Goal: Navigation & Orientation: Find specific page/section

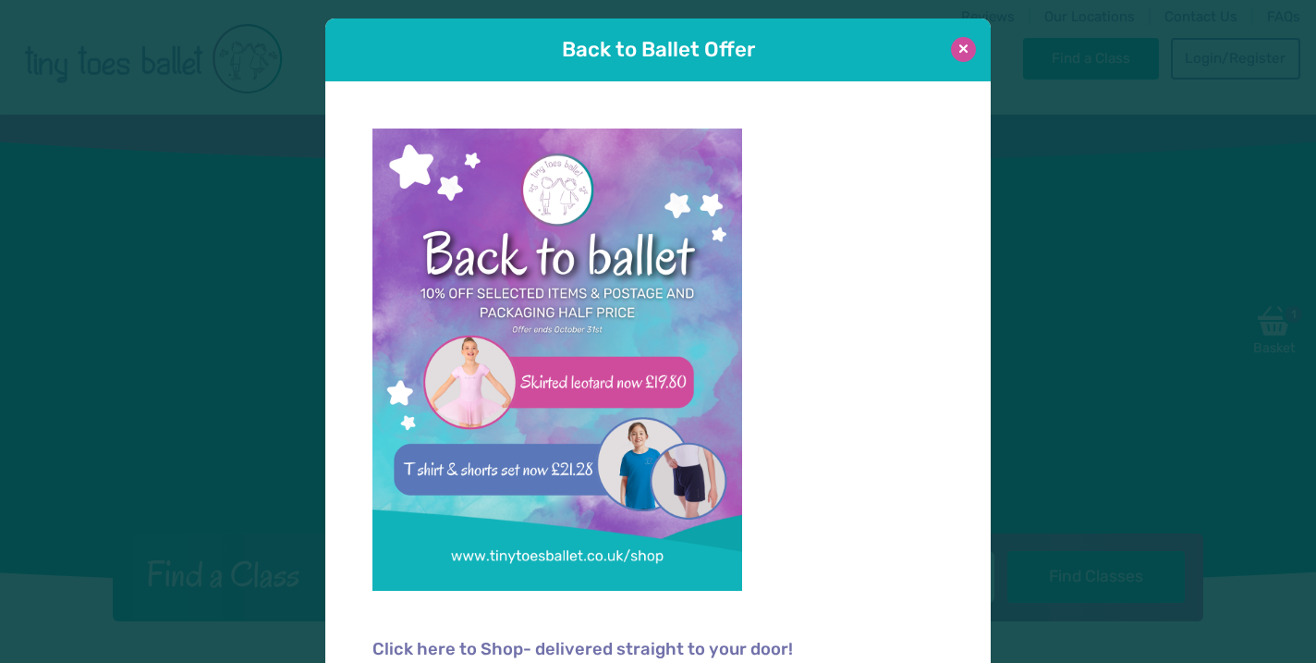
click at [964, 45] on button at bounding box center [963, 49] width 25 height 25
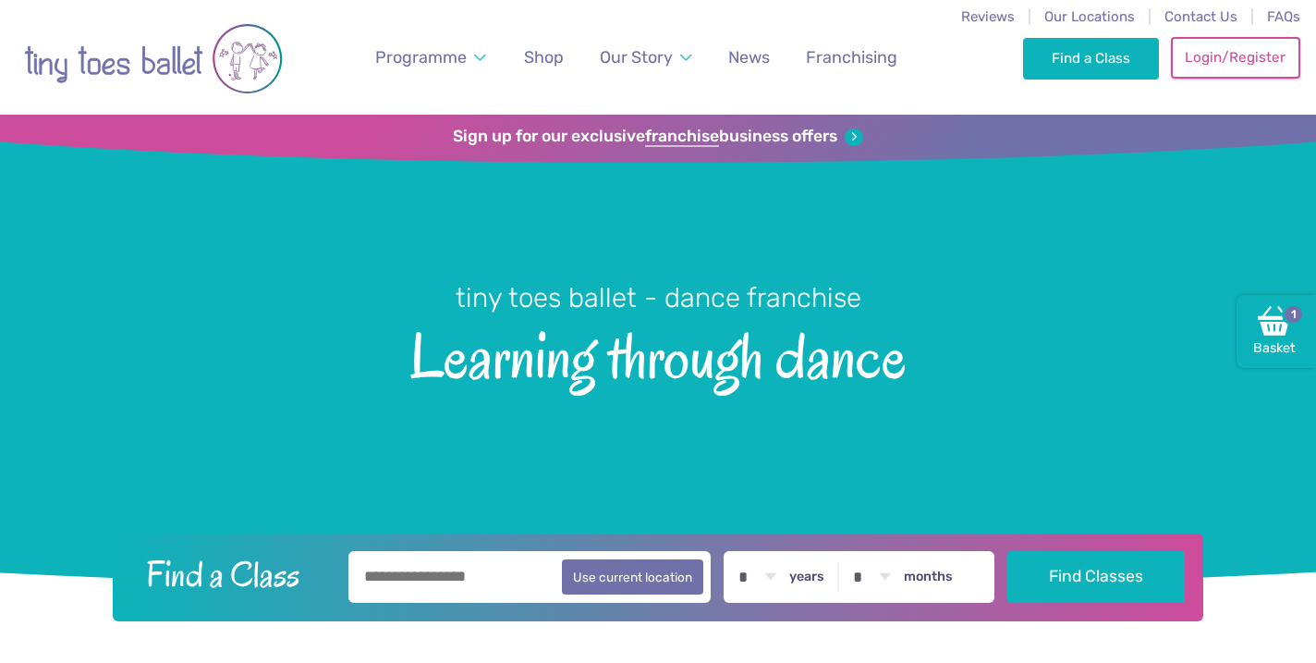
click at [1208, 62] on link "Login/Register" at bounding box center [1235, 57] width 129 height 41
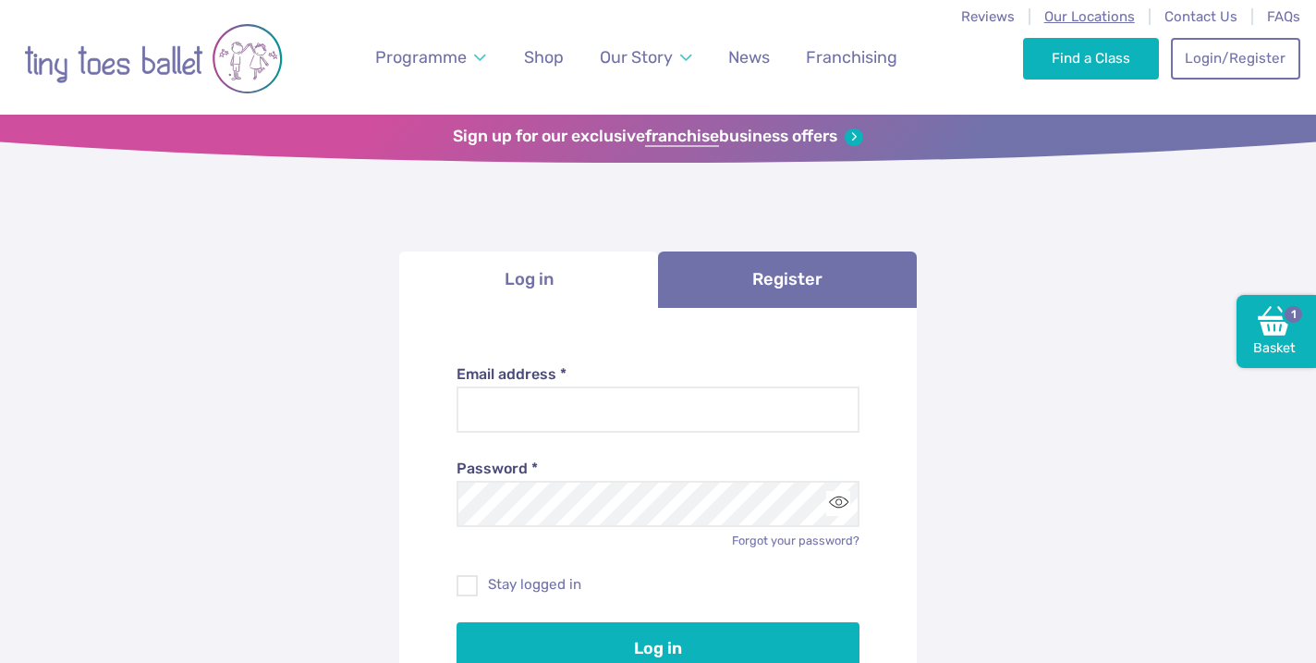
click at [1090, 13] on span "Our Locations" at bounding box center [1089, 16] width 91 height 17
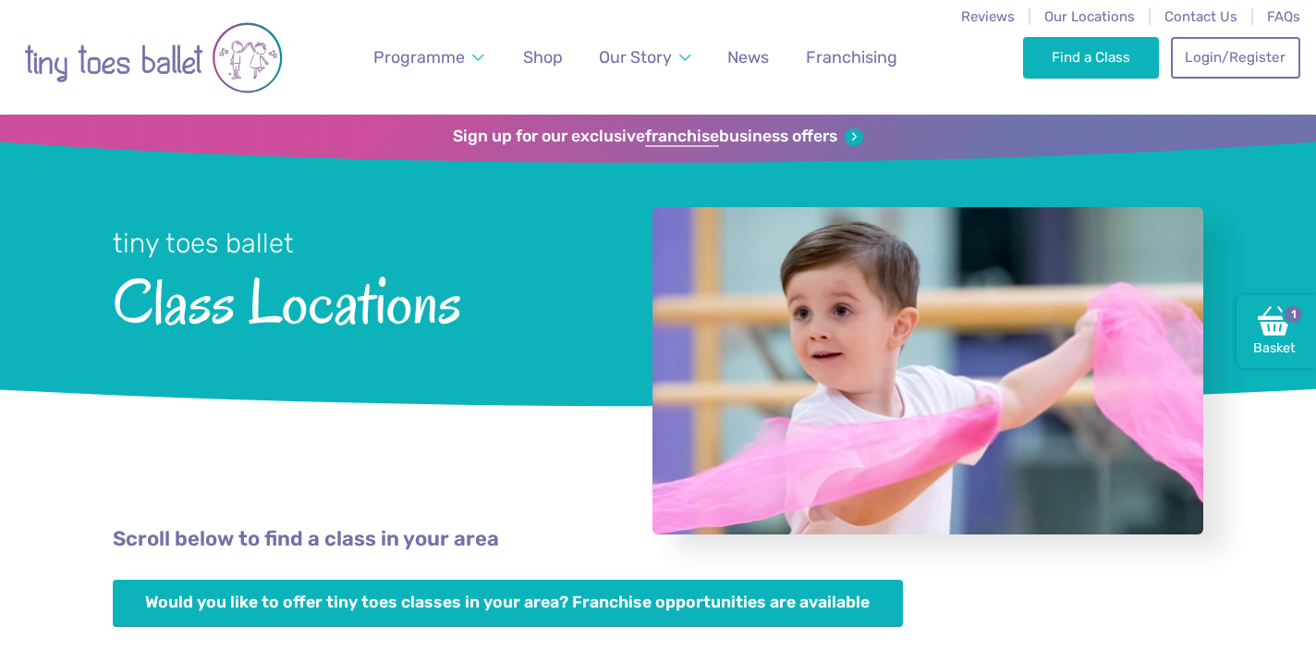
scroll to position [719, 0]
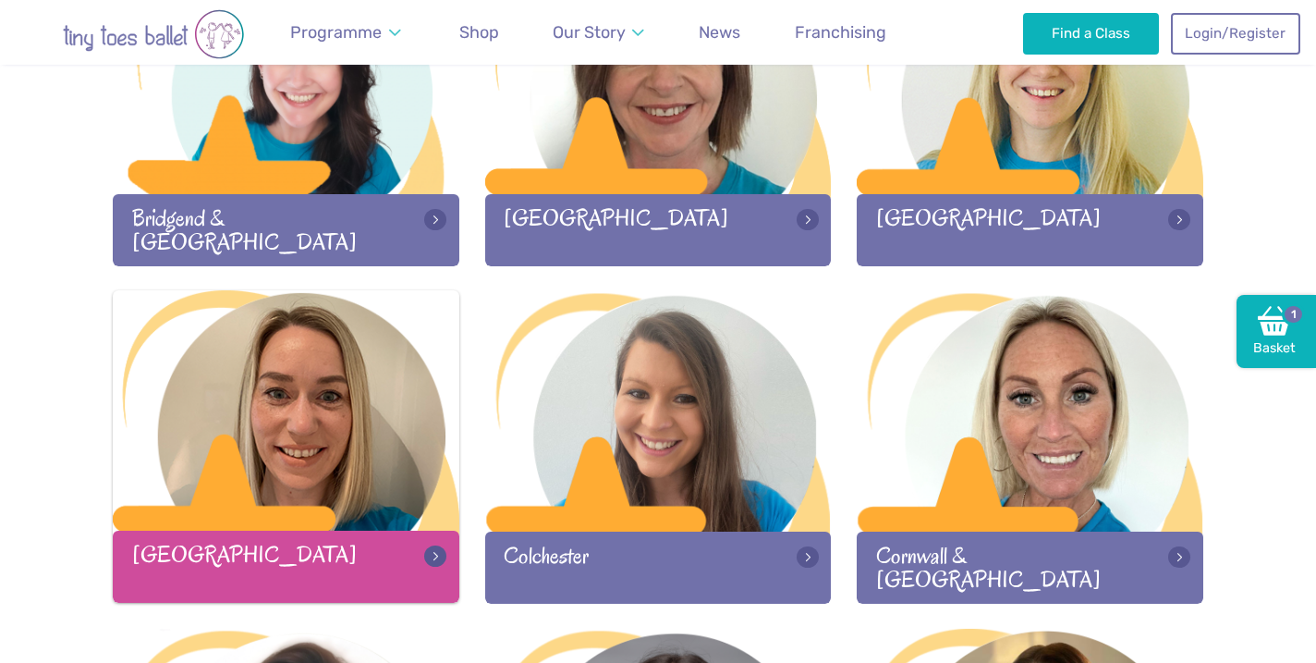
click at [314, 424] on div at bounding box center [286, 412] width 347 height 244
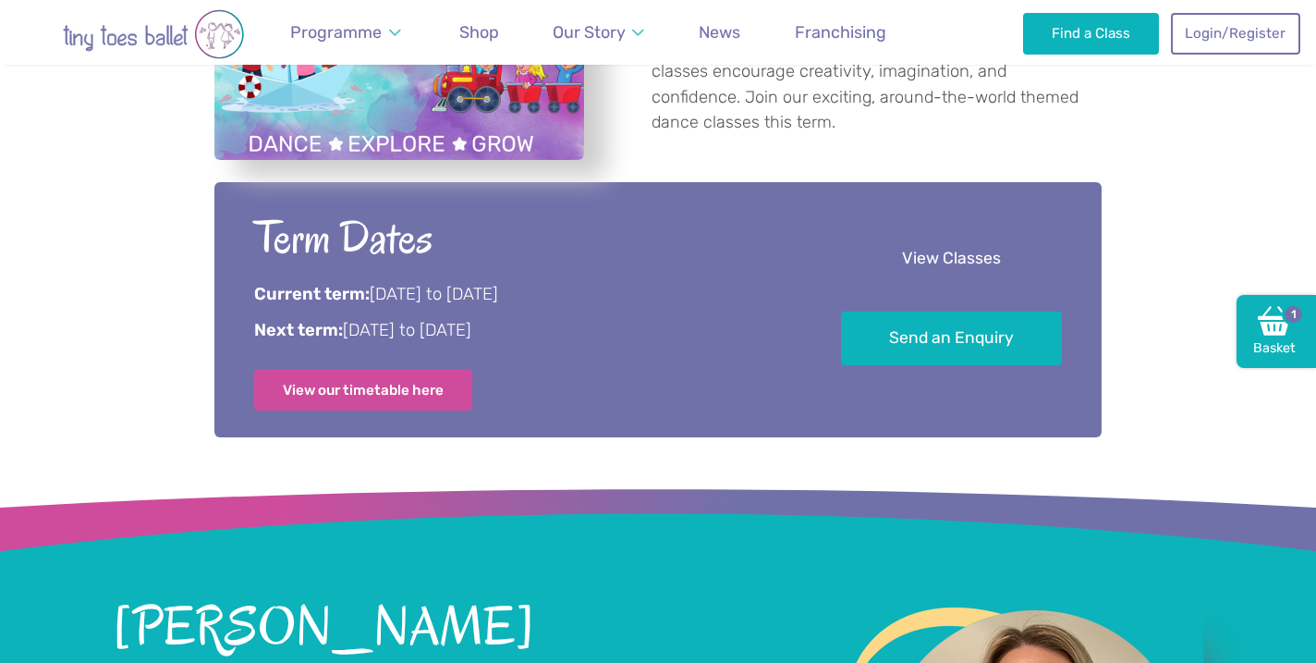
click at [958, 258] on link "View Classes" at bounding box center [951, 259] width 221 height 55
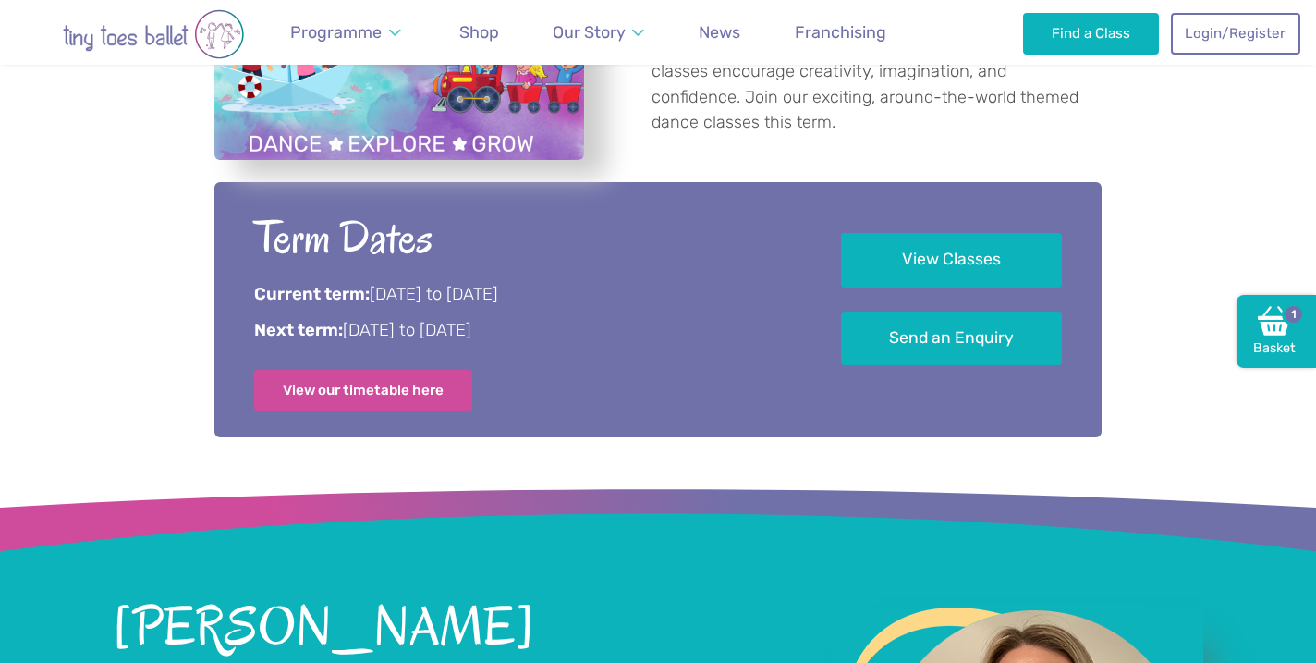
scroll to position [2023, 0]
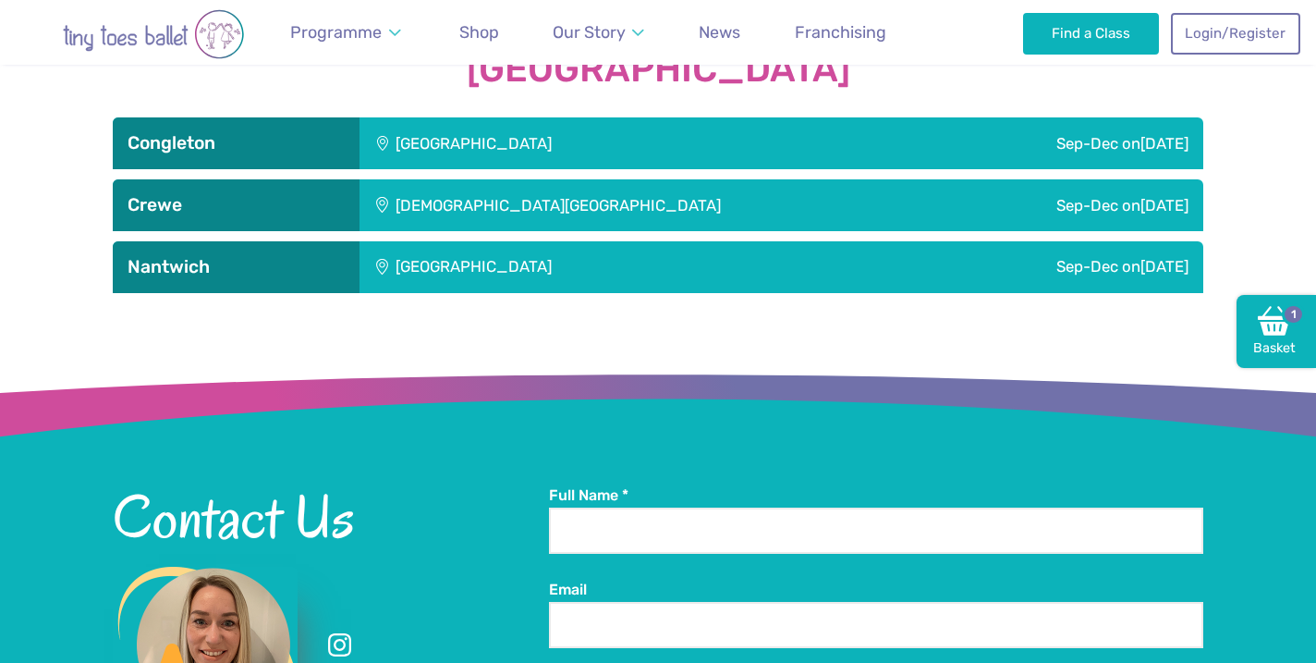
click at [619, 286] on div "[GEOGRAPHIC_DATA]" at bounding box center [595, 267] width 473 height 52
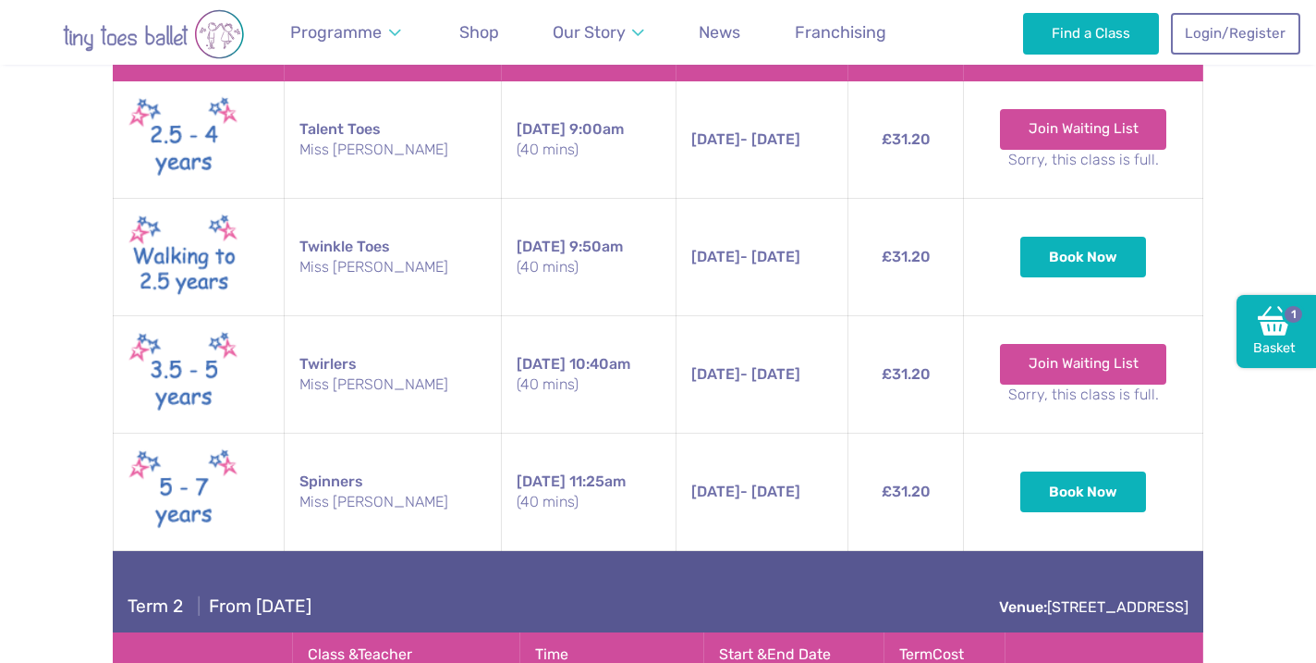
scroll to position [2358, 0]
